Goal: Transaction & Acquisition: Download file/media

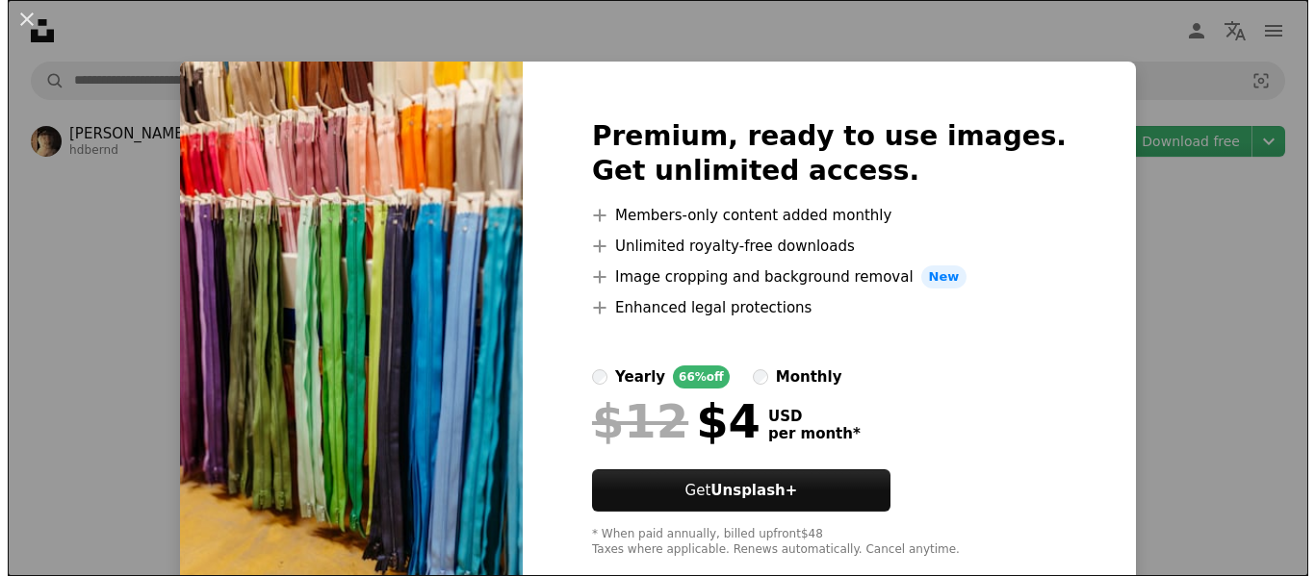
scroll to position [2598, 0]
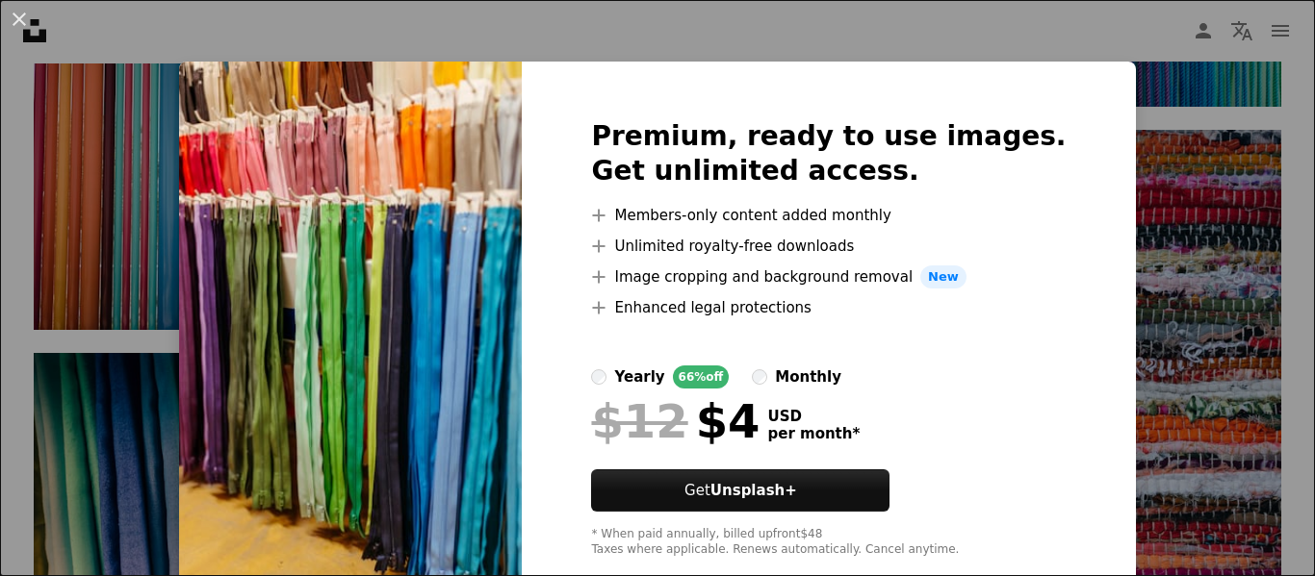
click at [356, 375] on img at bounding box center [350, 339] width 343 height 554
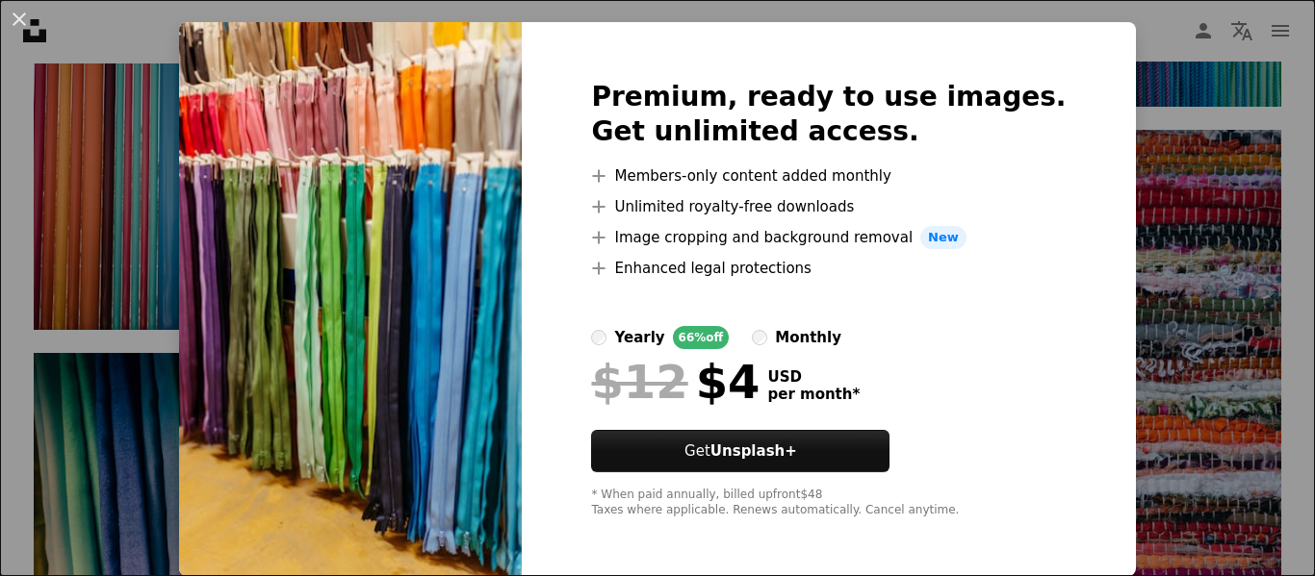
click at [460, 61] on img at bounding box center [350, 299] width 343 height 554
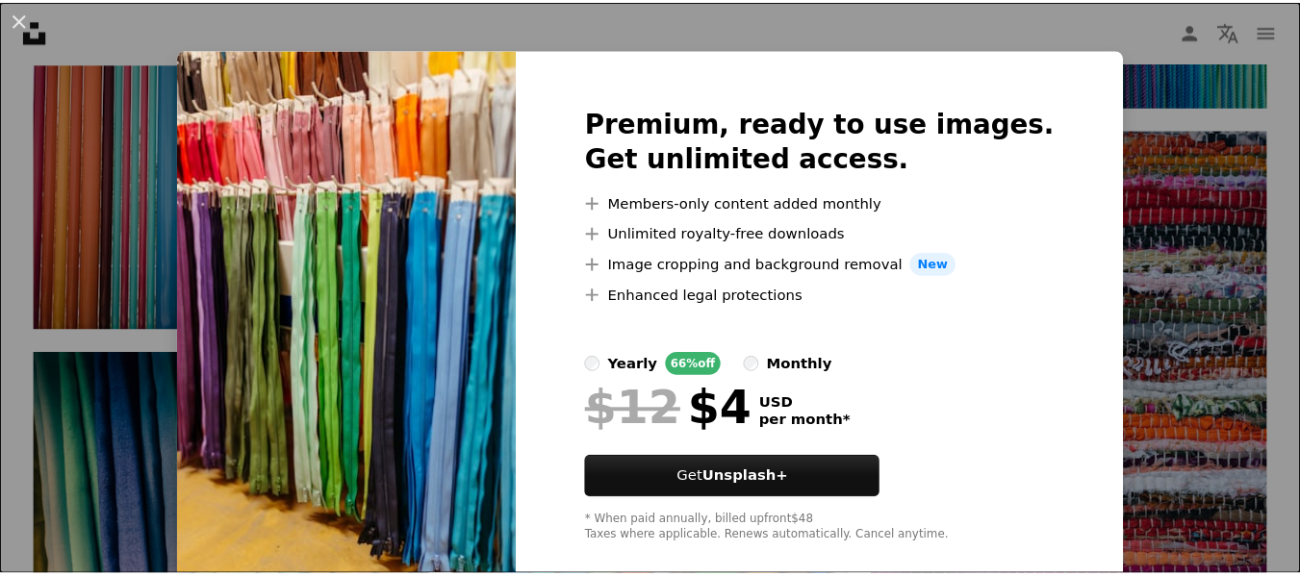
scroll to position [0, 0]
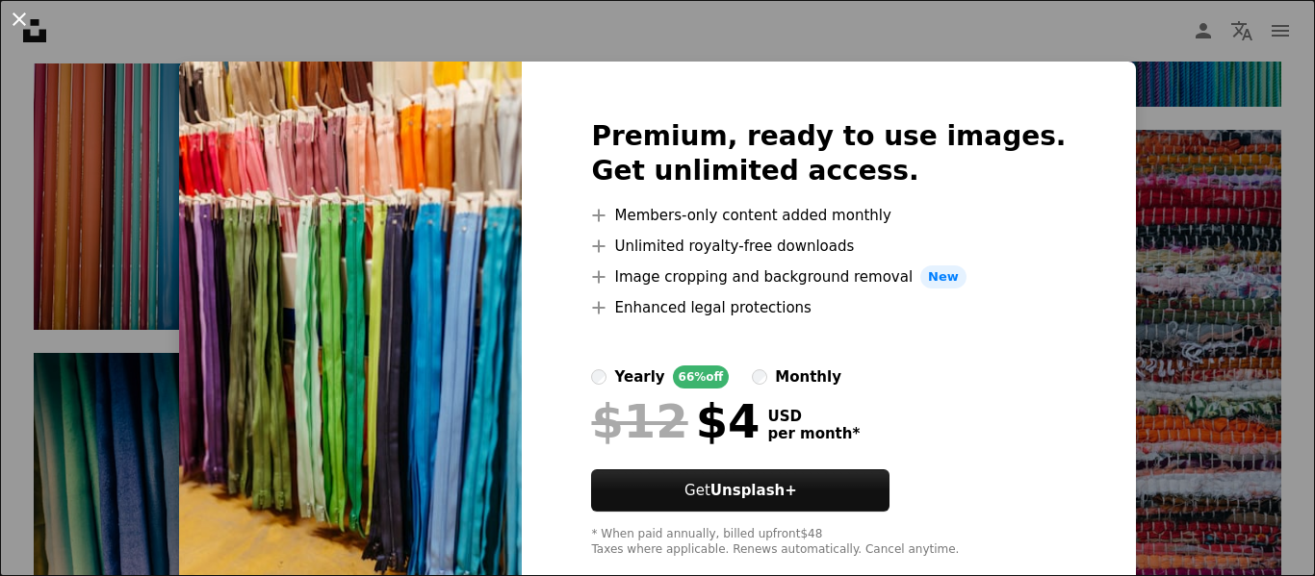
click at [16, 21] on button "An X shape" at bounding box center [19, 19] width 23 height 23
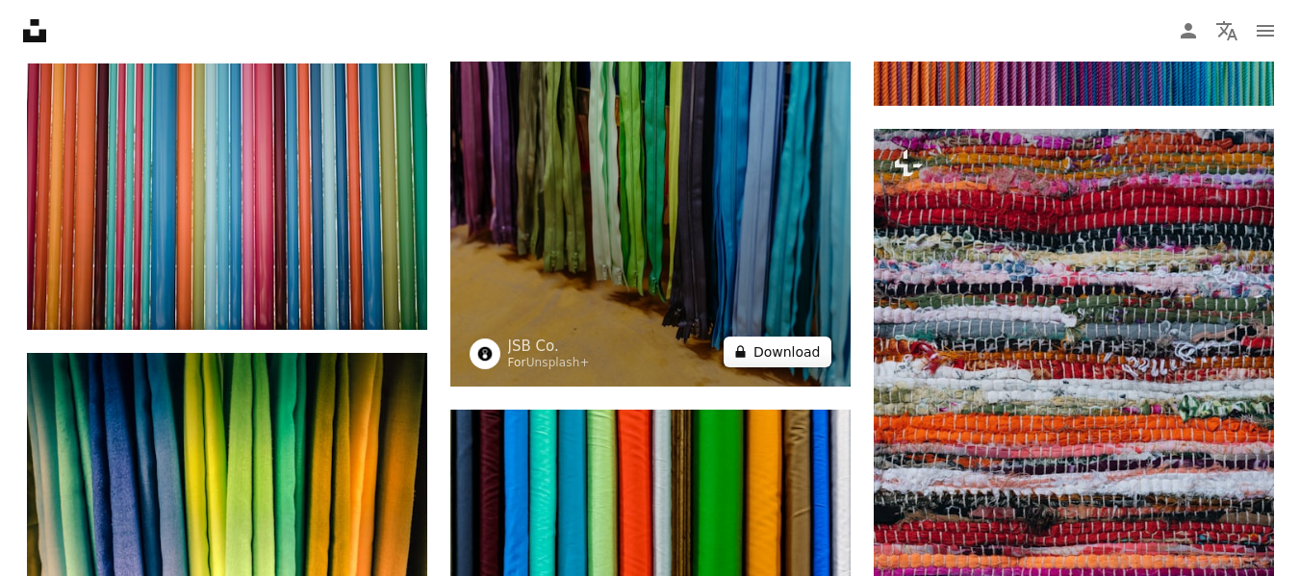
click at [787, 358] on button "A lock Download" at bounding box center [778, 352] width 108 height 31
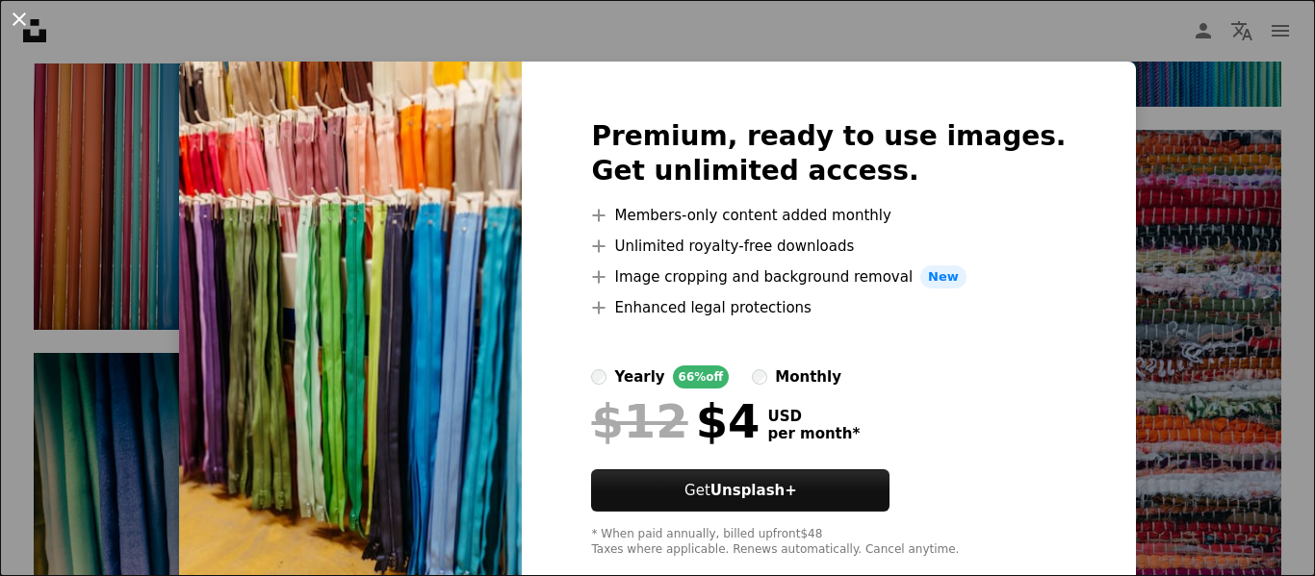
click at [18, 13] on button "An X shape" at bounding box center [19, 19] width 23 height 23
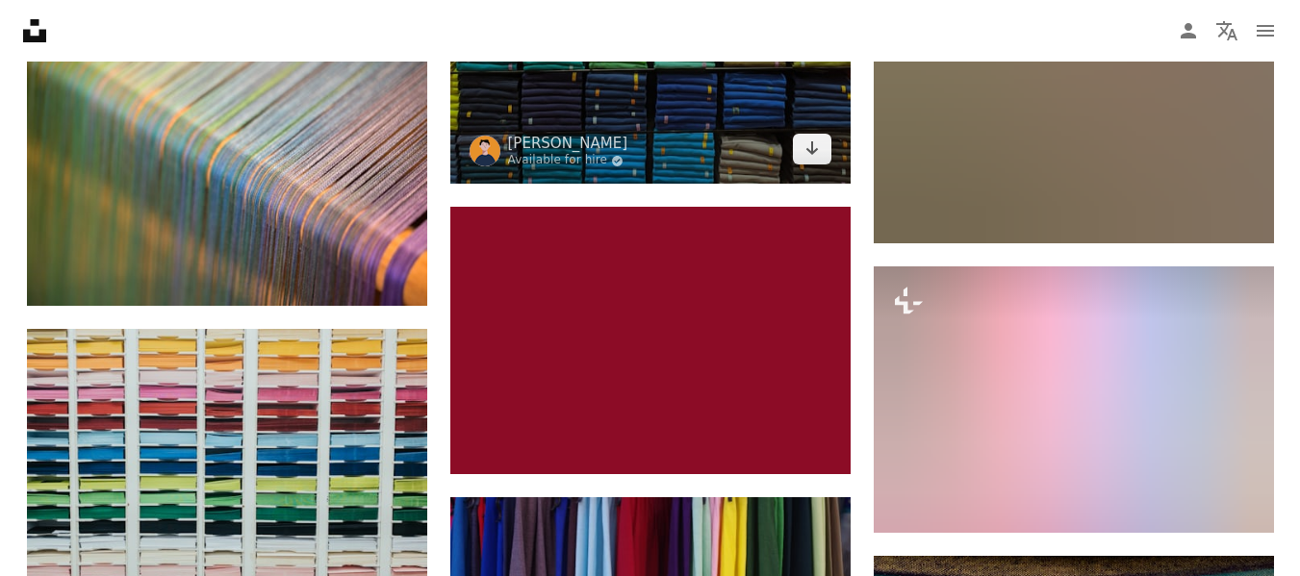
scroll to position [5486, 0]
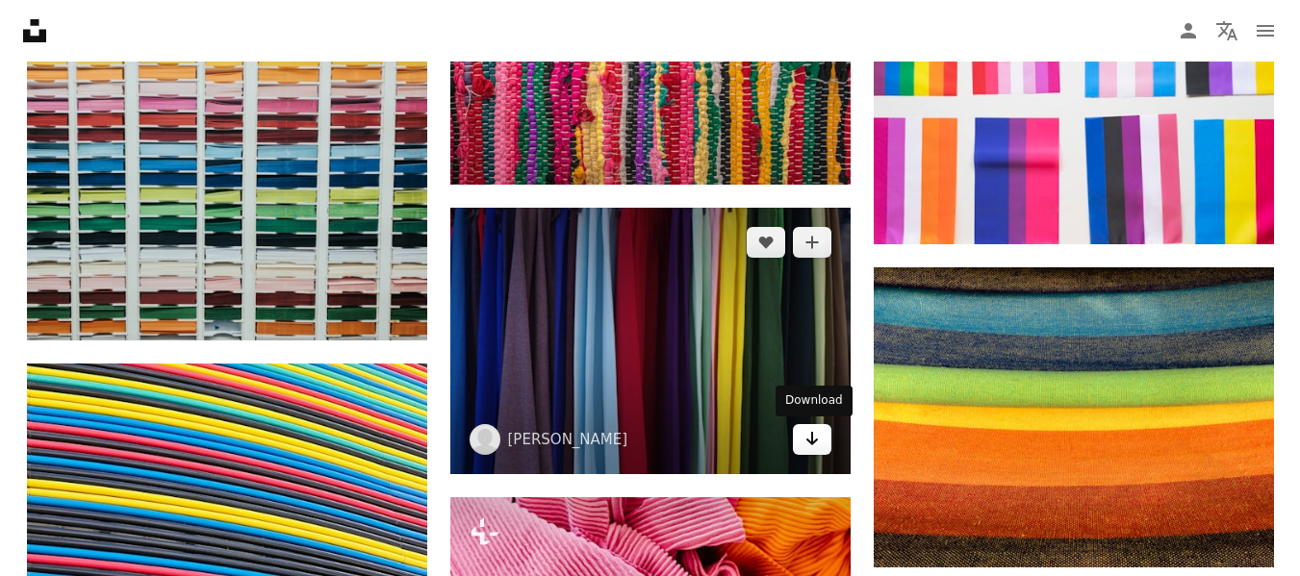
click at [815, 441] on icon "Download" at bounding box center [812, 438] width 13 height 13
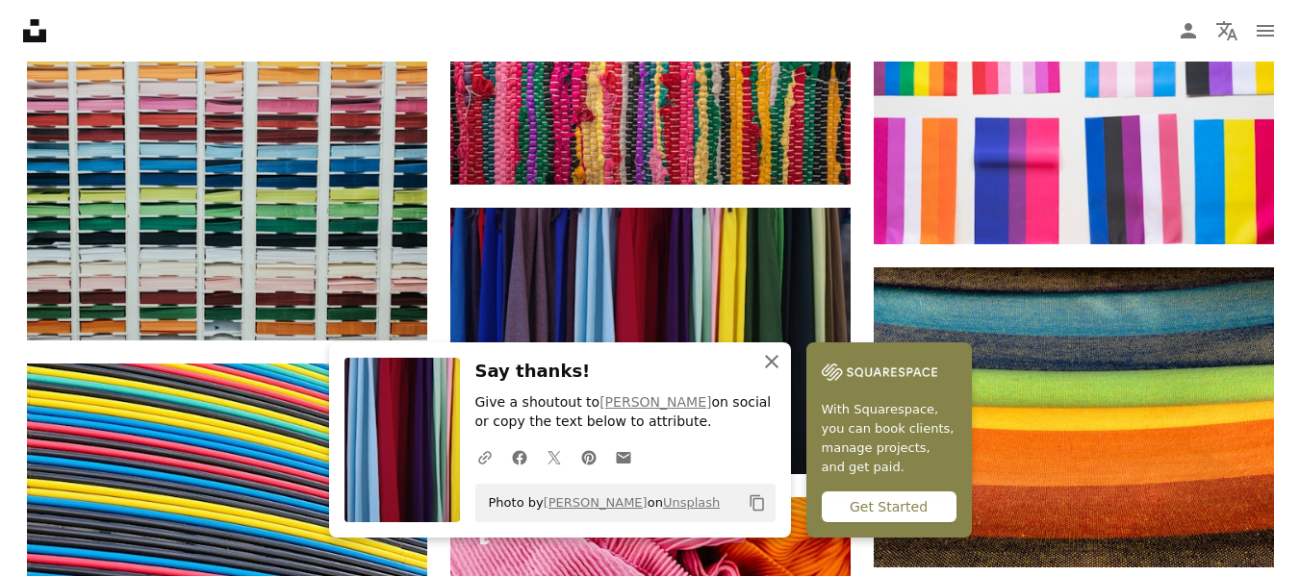
click at [774, 364] on icon "button" at bounding box center [771, 361] width 13 height 13
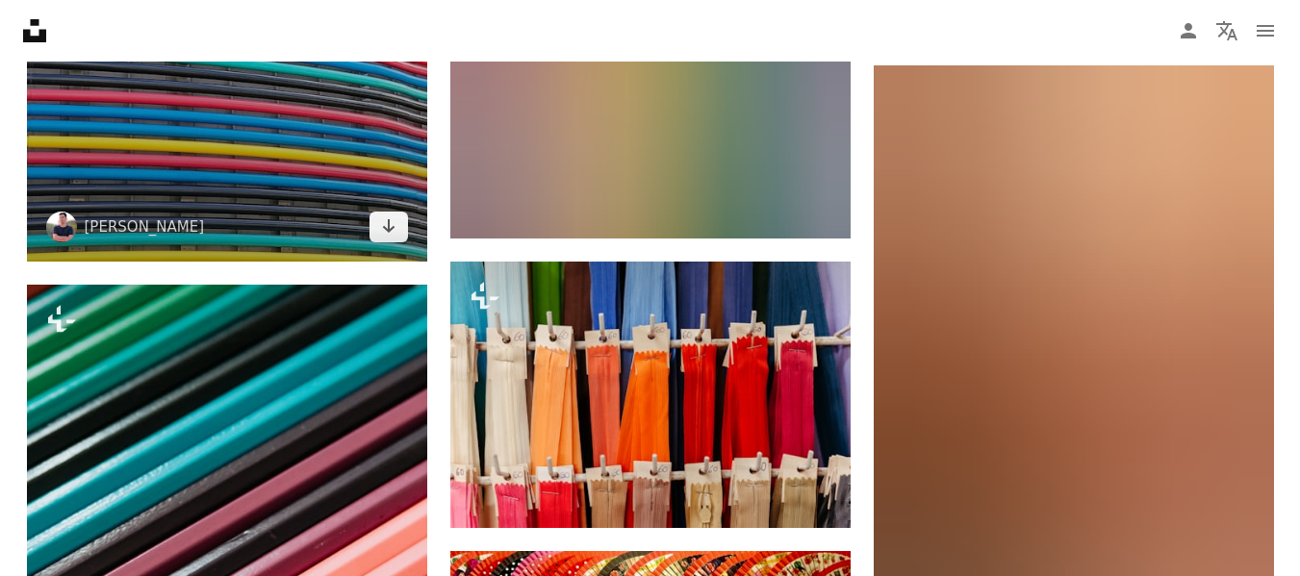
scroll to position [6352, 0]
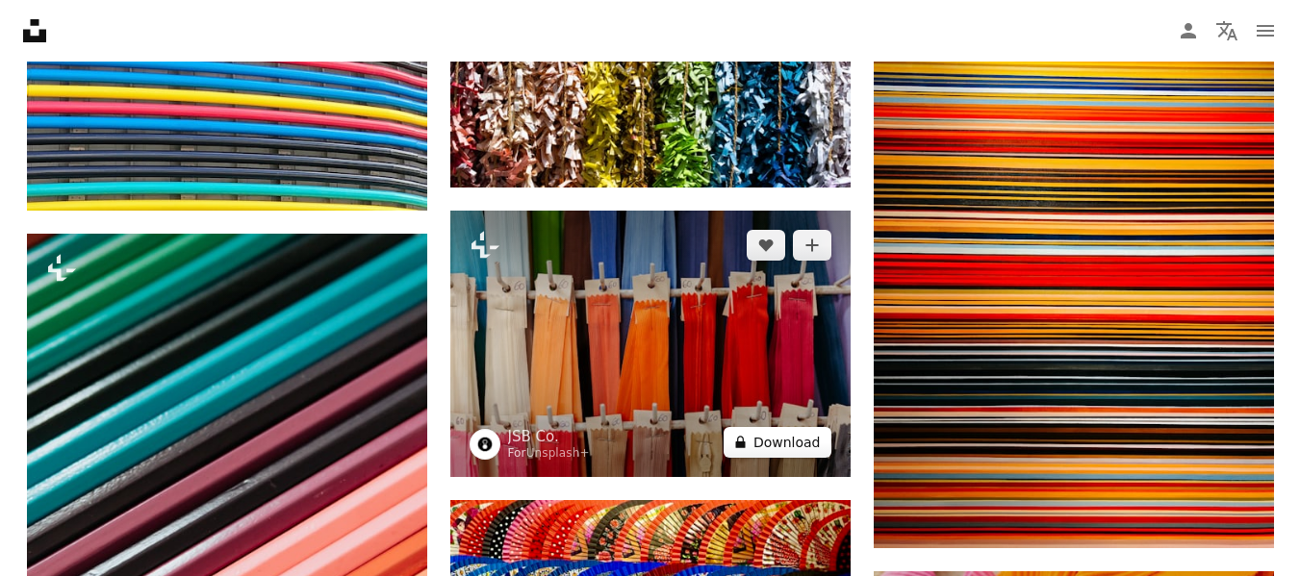
click at [813, 443] on button "A lock Download" at bounding box center [778, 442] width 108 height 31
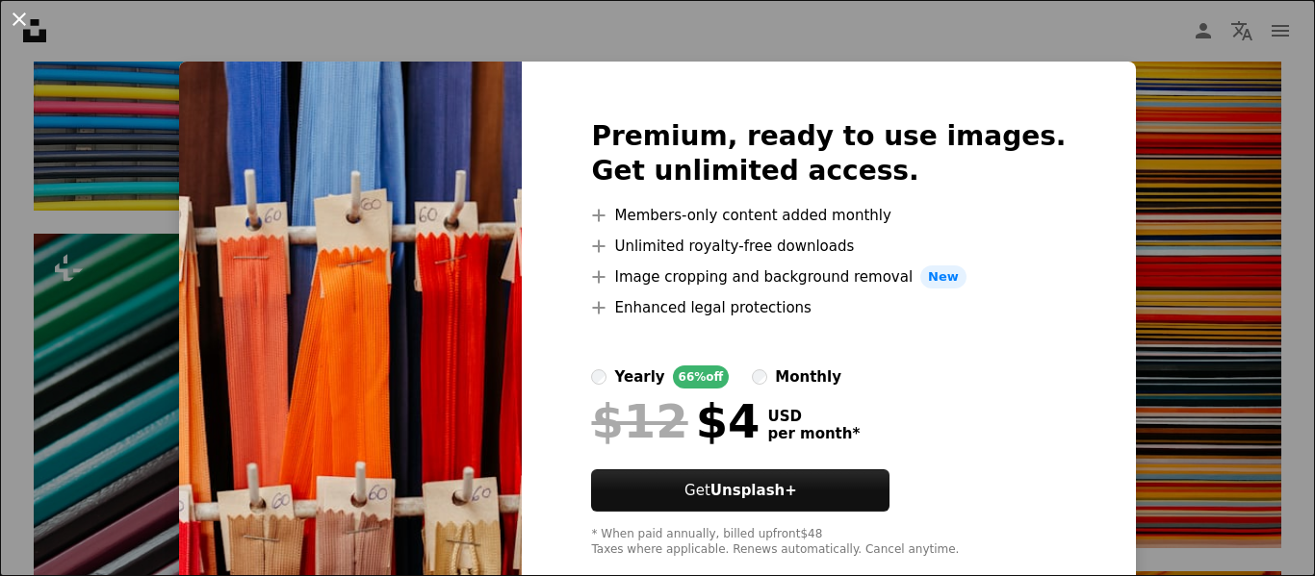
click at [13, 20] on button "An X shape" at bounding box center [19, 19] width 23 height 23
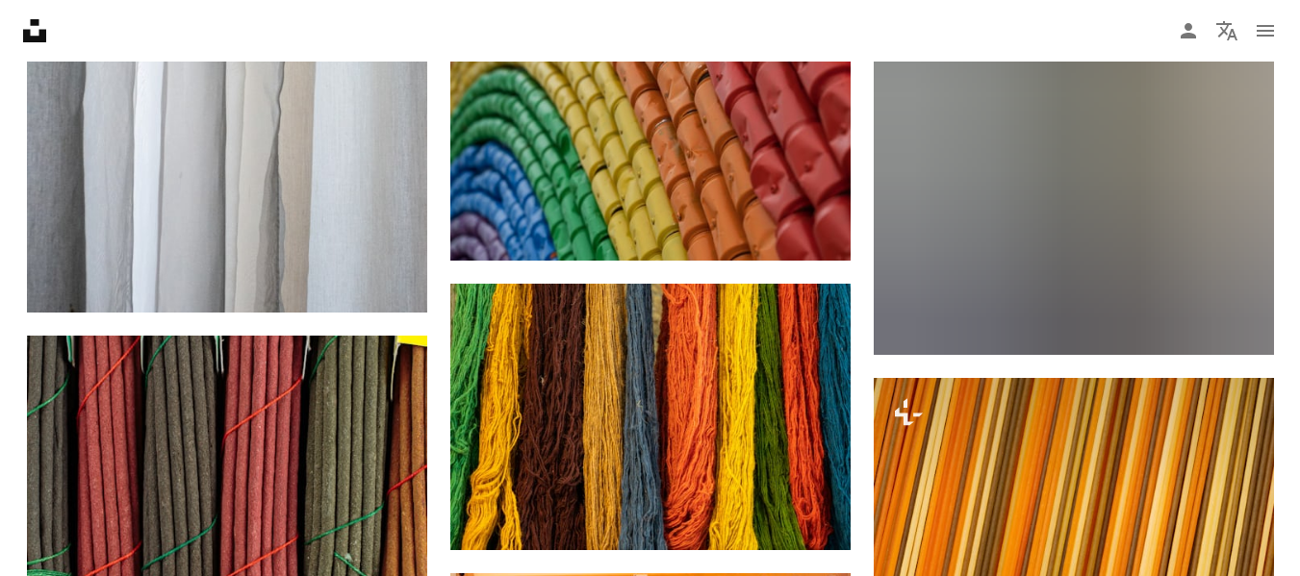
scroll to position [11837, 0]
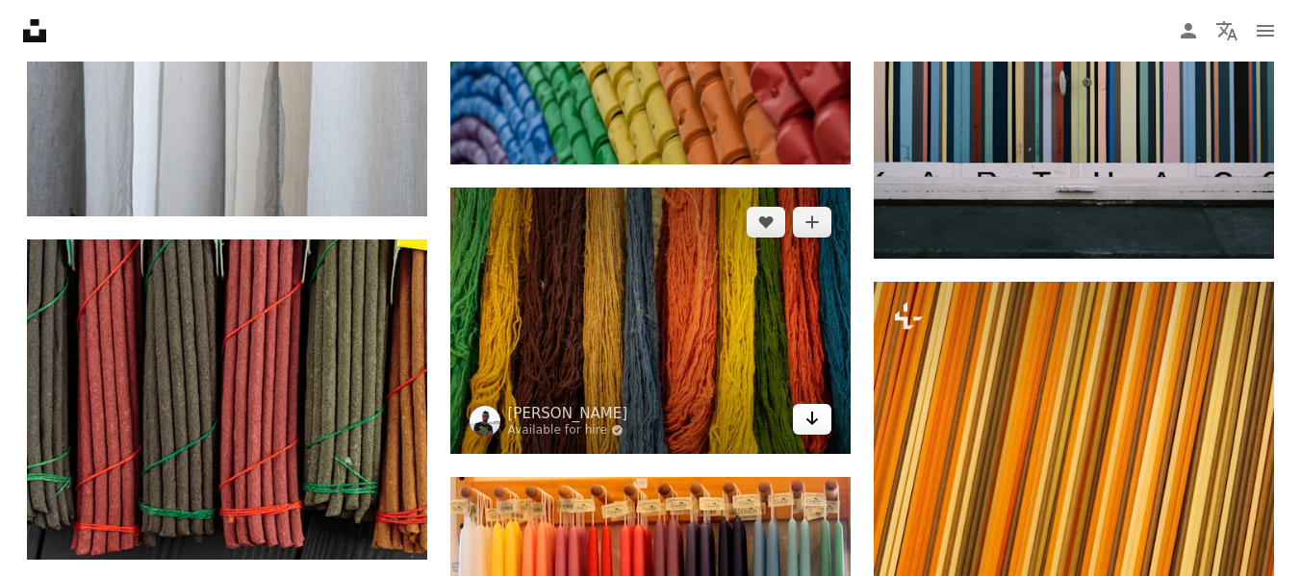
click at [805, 423] on icon "Arrow pointing down" at bounding box center [812, 418] width 15 height 23
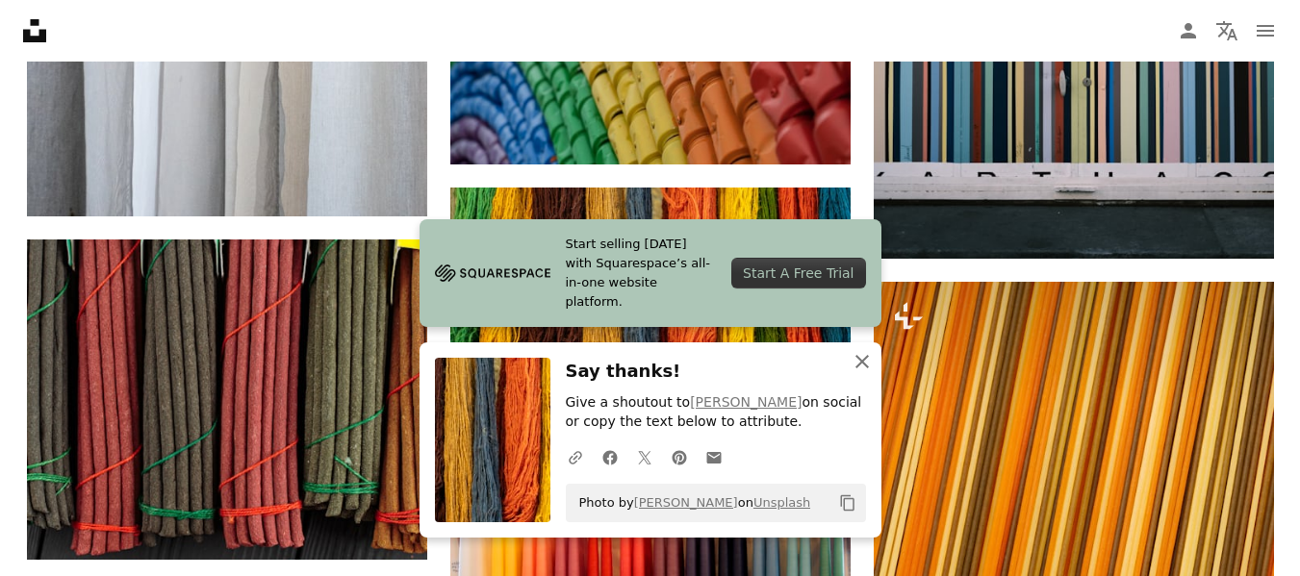
click at [865, 362] on icon "An X shape" at bounding box center [862, 361] width 23 height 23
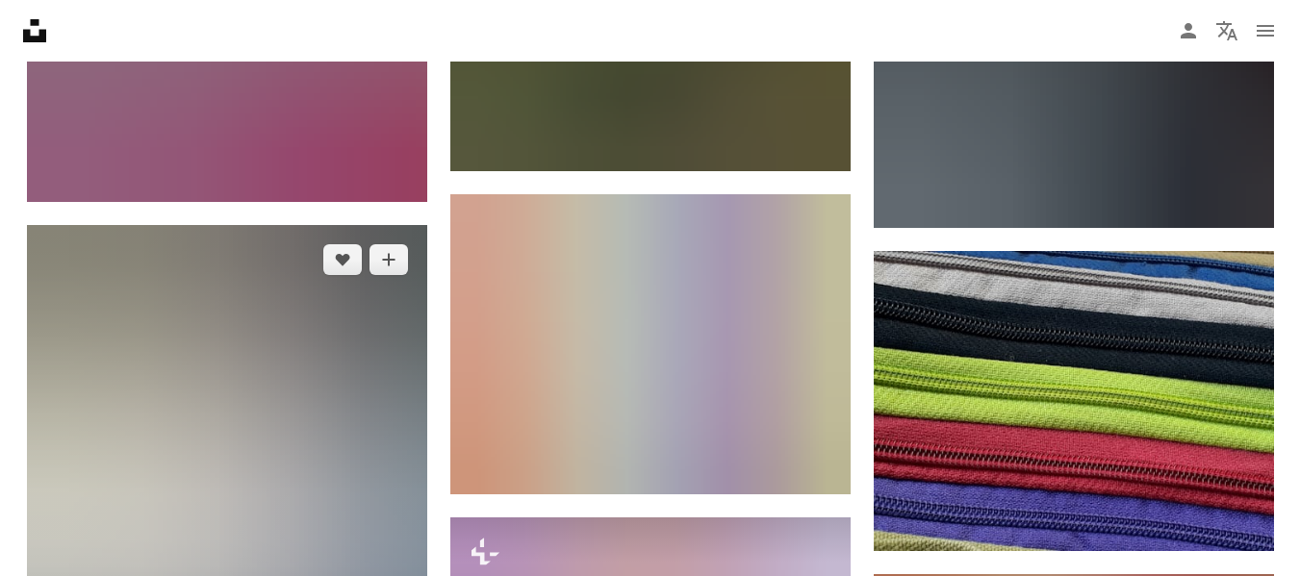
scroll to position [14532, 0]
